Goal: Transaction & Acquisition: Purchase product/service

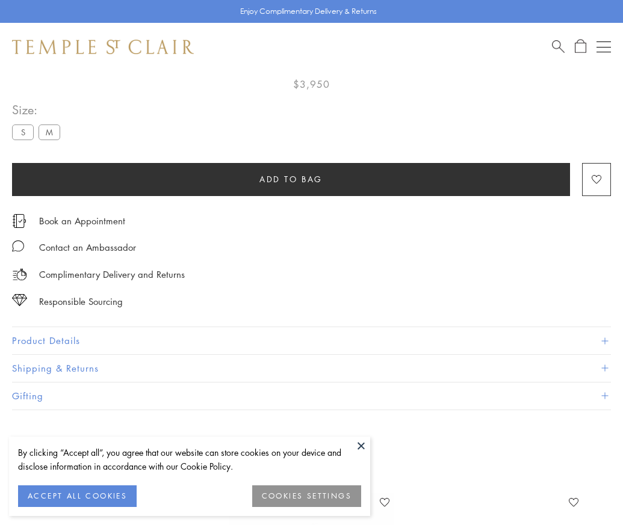
click at [291, 173] on span "Add to bag" at bounding box center [290, 179] width 63 height 13
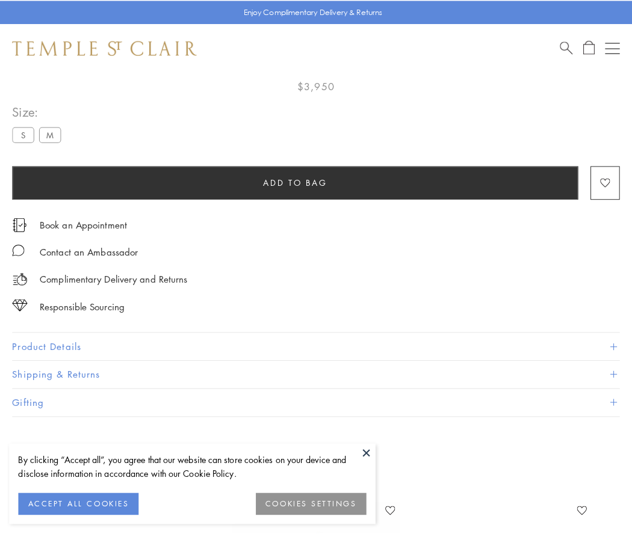
scroll to position [71, 0]
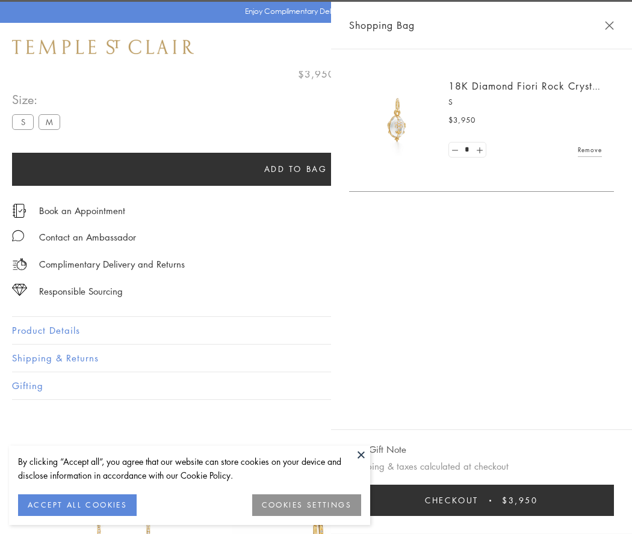
click at [567, 501] on button "Checkout $3,950" at bounding box center [481, 500] width 265 height 31
